Goal: Information Seeking & Learning: Learn about a topic

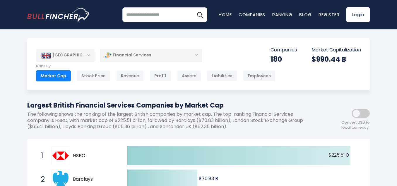
click at [88, 54] on div "[GEOGRAPHIC_DATA]" at bounding box center [65, 55] width 59 height 13
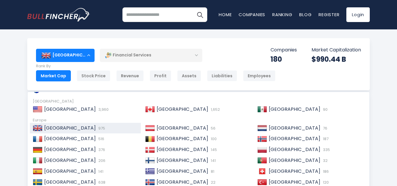
scroll to position [29, 0]
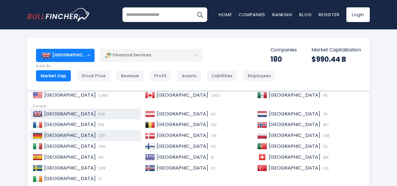
click at [83, 137] on div "Germany 376" at bounding box center [91, 135] width 96 height 6
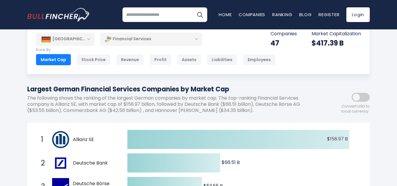
scroll to position [29, 0]
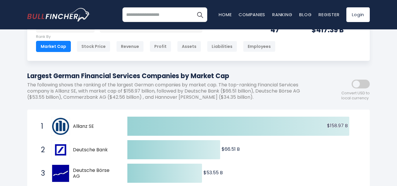
click at [357, 83] on span at bounding box center [361, 83] width 18 height 9
click at [360, 83] on span at bounding box center [361, 83] width 18 height 9
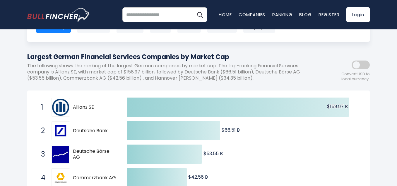
scroll to position [59, 0]
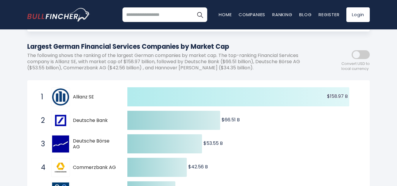
click at [186, 102] on icon at bounding box center [239, 96] width 222 height 19
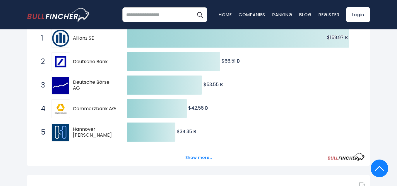
scroll to position [88, 0]
